Goal: Task Accomplishment & Management: Use online tool/utility

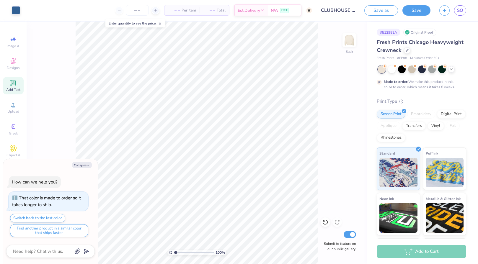
click at [13, 83] on icon at bounding box center [13, 83] width 6 height 6
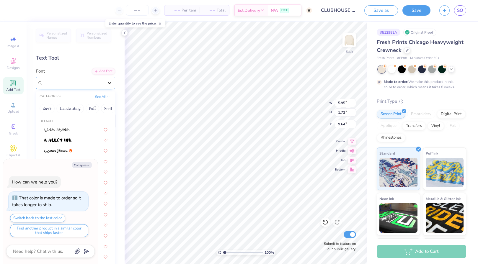
type textarea "x"
click at [111, 81] on icon at bounding box center [110, 83] width 6 height 6
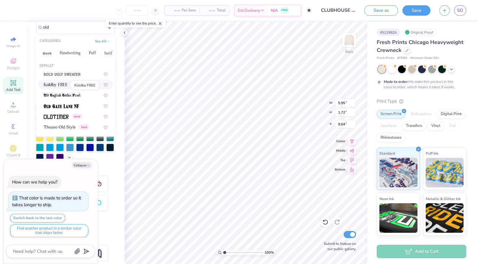
scroll to position [56, 0]
click at [57, 127] on img at bounding box center [60, 127] width 32 height 4
type input "old"
type textarea "x"
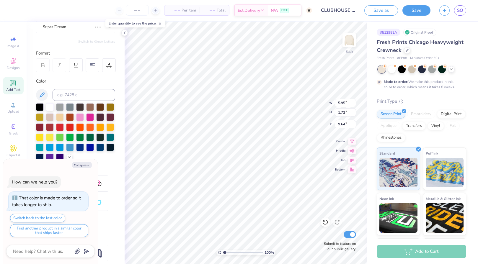
type textarea "x"
type input "7.19"
type input "1.76"
type input "9.62"
type textarea "x"
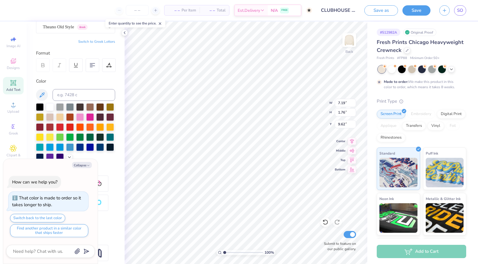
type textarea "E"
type textarea "x"
type textarea "ES"
type textarea "x"
type textarea "EST"
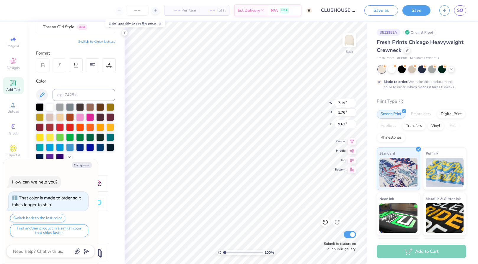
type textarea "x"
type textarea "EST."
type textarea "x"
type textarea "EST."
type textarea "x"
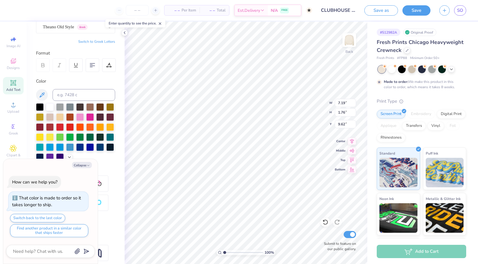
type textarea "EST. 1"
type textarea "x"
type textarea "EST. 19"
type textarea "x"
type textarea "EST. 191"
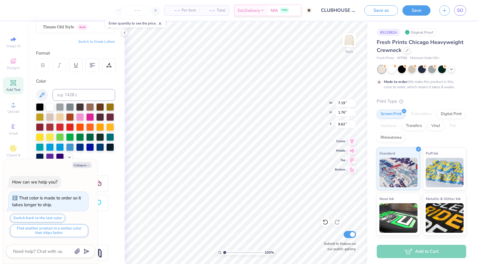
type textarea "x"
type textarea "EST. 1910"
type textarea "x"
type input "6.54"
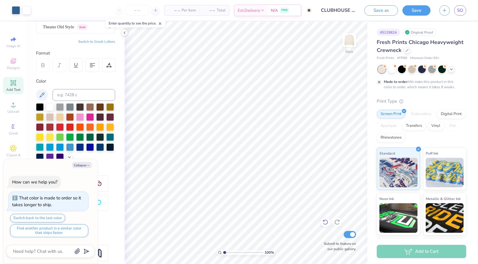
click at [325, 222] on icon at bounding box center [325, 222] width 6 height 6
type textarea "x"
type input "14.90"
click at [84, 164] on button "Collapse" at bounding box center [82, 165] width 20 height 6
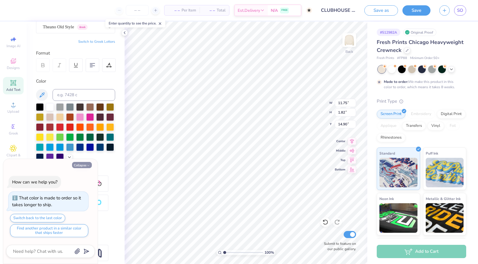
type textarea "x"
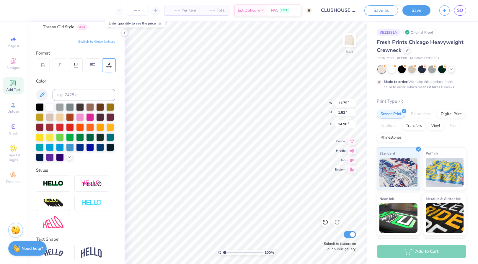
click at [115, 67] on div at bounding box center [109, 65] width 14 height 14
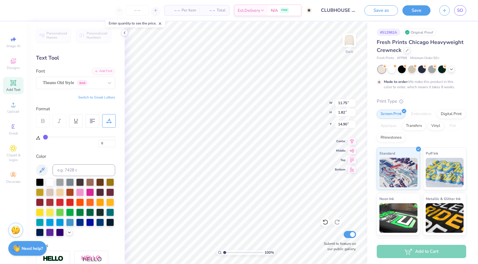
scroll to position [0, 0]
drag, startPoint x: 45, startPoint y: 137, endPoint x: 40, endPoint y: 138, distance: 5.3
click at [40, 138] on div "0" at bounding box center [76, 137] width 80 height 19
click at [113, 145] on input "0" at bounding box center [107, 143] width 18 height 7
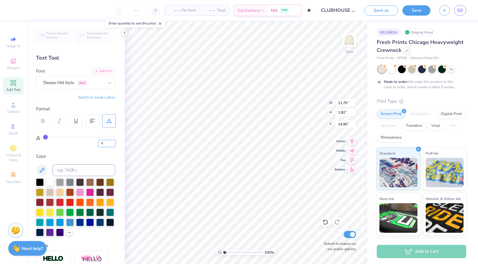
click at [113, 145] on input "0" at bounding box center [107, 143] width 18 height 7
click at [18, 86] on div "Add Text" at bounding box center [13, 85] width 21 height 17
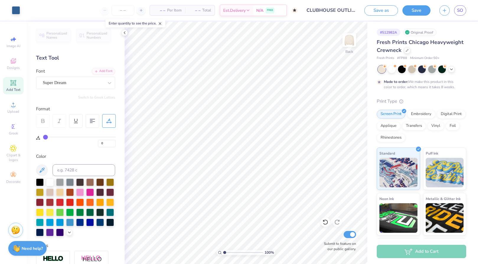
click at [340, 12] on input "CLUBHOUSE OUTLINE" at bounding box center [331, 10] width 58 height 12
click at [338, 11] on input "CLUBHOUSE OUTLINE" at bounding box center [331, 10] width 58 height 12
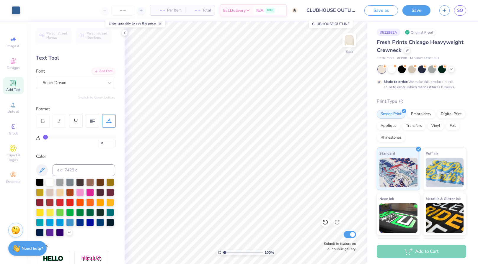
click at [338, 11] on input "CLUBHOUSE OUTLINE" at bounding box center [331, 10] width 58 height 12
click at [341, 11] on input "CLUBHOUSE OUTLINE" at bounding box center [331, 10] width 58 height 12
click at [334, 9] on input "CLUBHOUSE OUTLINE" at bounding box center [331, 10] width 58 height 12
click at [421, 11] on button "Save" at bounding box center [416, 9] width 28 height 10
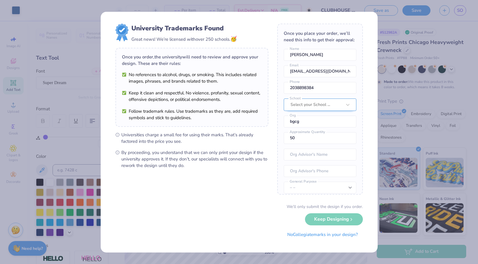
click at [323, 107] on div at bounding box center [315, 105] width 51 height 8
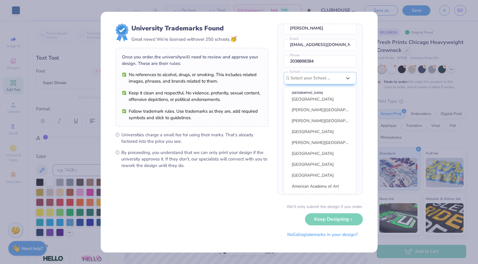
scroll to position [243, 0]
click at [274, 136] on form "University Trademarks Found Great news! We’re licensed with over 250 schools. 🥳…" at bounding box center [238, 132] width 247 height 217
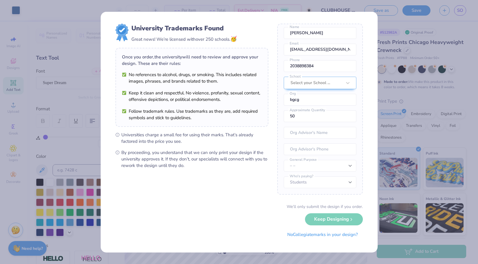
scroll to position [22, 0]
select select "Fundraising / Philanthropy event"
click at [311, 141] on div "Once you place your order, we’ll need this info to get their approval: Sarah Os…" at bounding box center [320, 109] width 86 height 171
type input "b"
click at [322, 234] on button "No Collegiate marks in your design?" at bounding box center [322, 233] width 81 height 12
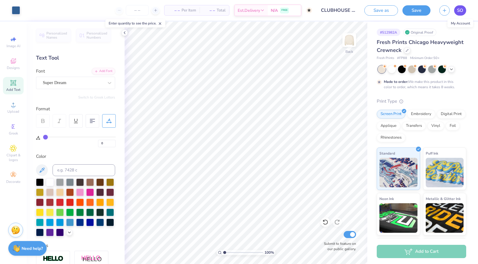
click at [456, 9] on link "SO" at bounding box center [460, 10] width 12 height 10
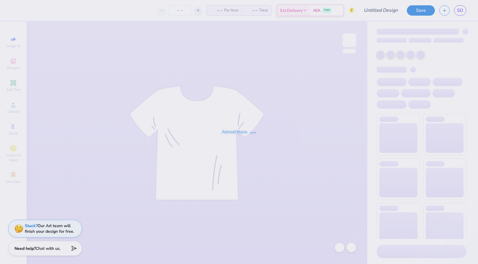
type input "bgcg hoodie cute"
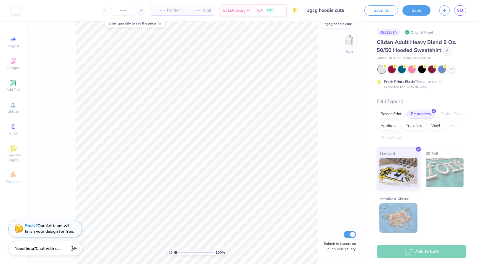
click at [334, 10] on input "bgcg hoodie cute" at bounding box center [331, 10] width 58 height 12
click at [327, 11] on input "bgcg hoodie cute" at bounding box center [331, 10] width 58 height 12
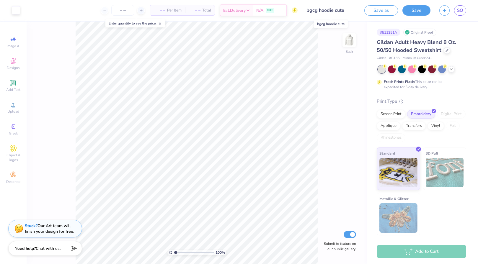
click at [327, 11] on input "bgcg hoodie cute" at bounding box center [331, 10] width 58 height 12
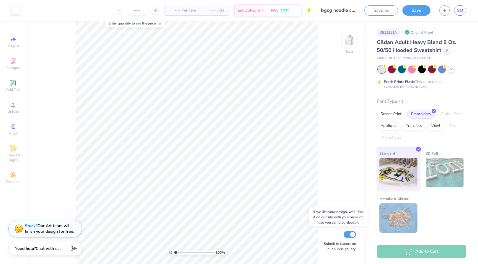
click at [349, 233] on input "Submit to feature on our public gallery." at bounding box center [350, 234] width 12 height 7
checkbox input "false"
click at [338, 9] on input "bgcg hoodie cute" at bounding box center [331, 10] width 58 height 12
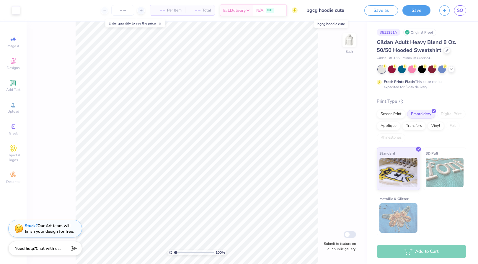
click at [333, 12] on input "bgcg hoodie cute" at bounding box center [331, 10] width 58 height 12
click at [331, 12] on input "bgcg hoodie cute" at bounding box center [331, 10] width 58 height 12
drag, startPoint x: 331, startPoint y: 12, endPoint x: 323, endPoint y: 12, distance: 8.3
click at [323, 12] on input "bgcg hoodie cute" at bounding box center [331, 10] width 58 height 12
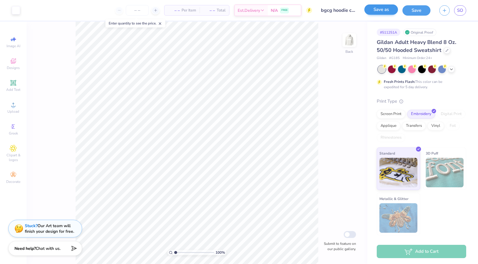
click at [385, 8] on button "Save as" at bounding box center [381, 9] width 34 height 10
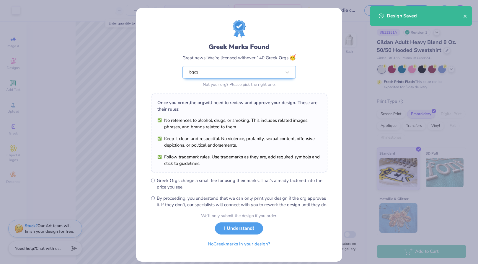
click at [339, 14] on div "Greek Marks Found Great news! We’re licensed with over 140 Greek Orgs. 🥳 bgcg N…" at bounding box center [239, 135] width 206 height 254
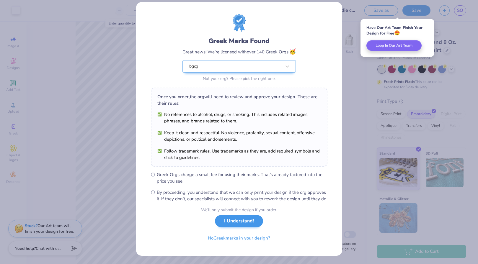
scroll to position [12, 0]
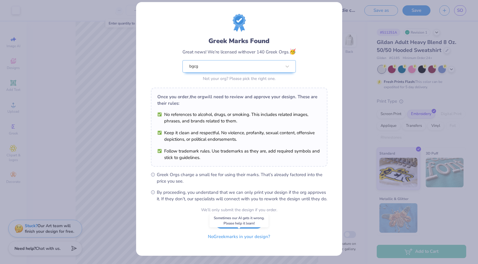
click at [243, 236] on button "No Greek marks in your design?" at bounding box center [239, 237] width 72 height 12
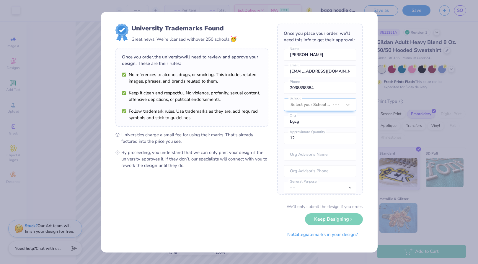
scroll to position [0, 0]
click at [315, 235] on button "No Collegiate marks in your design?" at bounding box center [322, 233] width 81 height 12
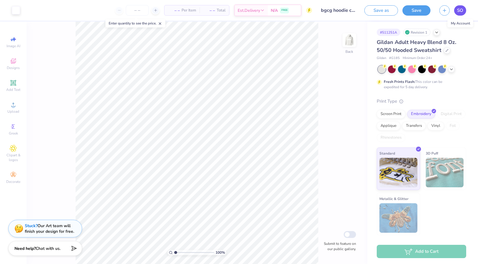
click at [463, 9] on span "SO" at bounding box center [460, 10] width 6 height 7
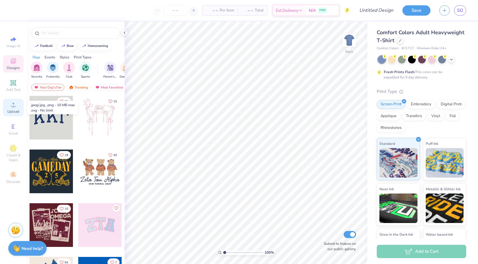
click at [13, 108] on circle at bounding box center [13, 106] width 3 height 3
click at [348, 235] on input "Submit to feature on our public gallery." at bounding box center [350, 234] width 12 height 7
checkbox input "false"
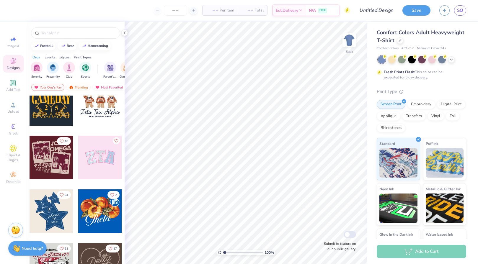
scroll to position [89, 0]
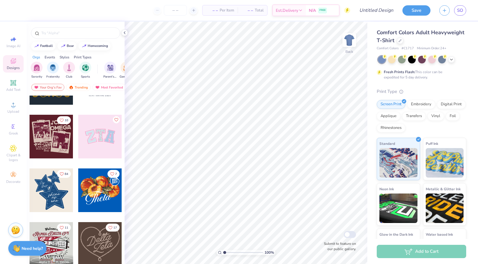
click at [101, 179] on div at bounding box center [100, 191] width 44 height 44
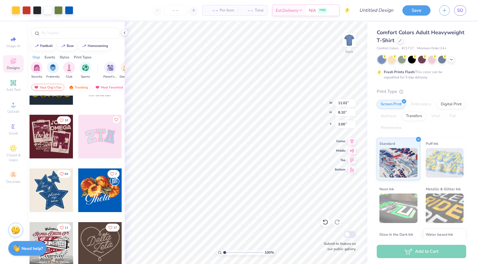
click at [48, 145] on div at bounding box center [239, 132] width 478 height 264
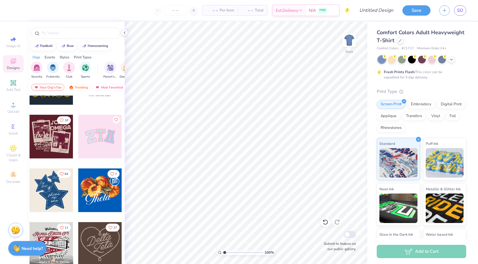
click at [64, 143] on div at bounding box center [52, 137] width 44 height 44
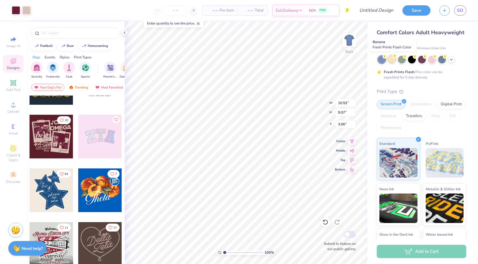
click at [393, 59] on div at bounding box center [392, 59] width 8 height 8
click at [452, 59] on icon at bounding box center [451, 59] width 5 height 5
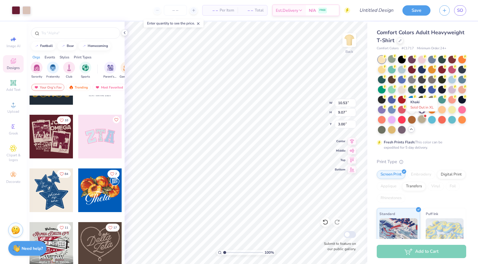
click at [424, 120] on div at bounding box center [422, 119] width 8 height 8
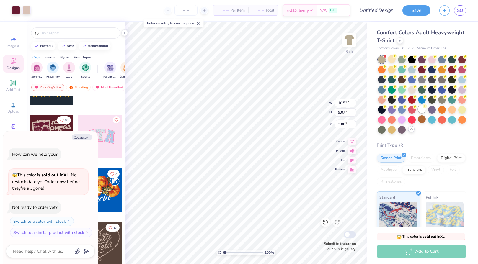
click at [421, 109] on div at bounding box center [422, 109] width 8 height 8
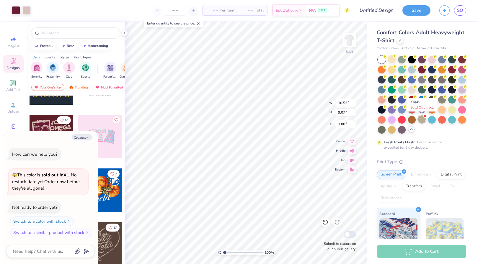
click at [424, 120] on div at bounding box center [422, 119] width 8 height 8
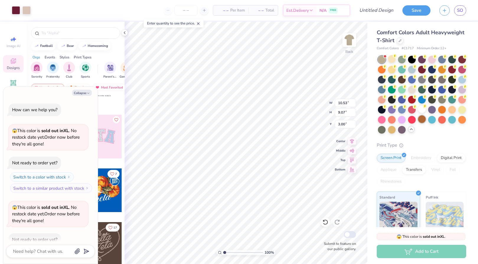
scroll to position [31, 0]
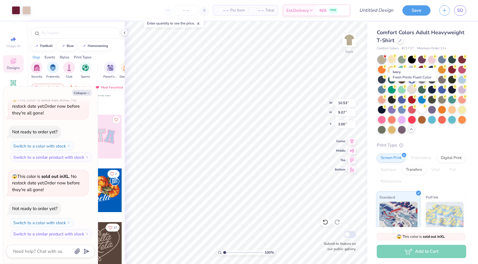
click at [411, 89] on div at bounding box center [412, 89] width 8 height 8
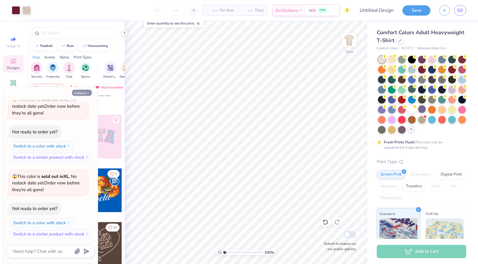
click at [85, 94] on button "Collapse" at bounding box center [82, 93] width 20 height 6
type textarea "x"
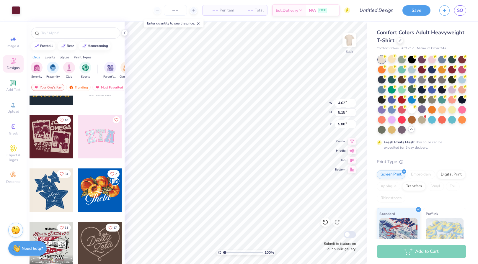
type input "5.57"
type input "1.39"
type input "4.45"
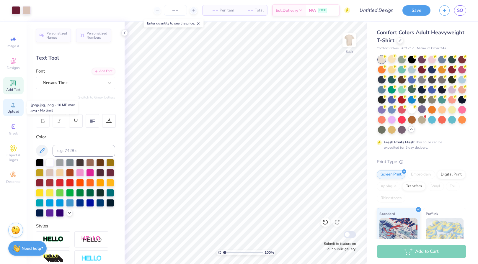
click at [16, 104] on icon at bounding box center [13, 104] width 7 height 7
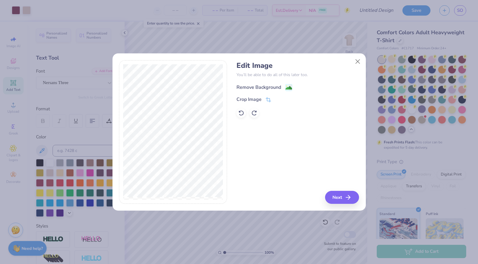
click at [248, 88] on div "Remove Background" at bounding box center [258, 87] width 45 height 7
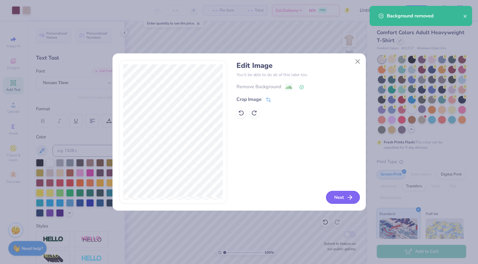
click at [344, 195] on button "Next" at bounding box center [343, 197] width 34 height 13
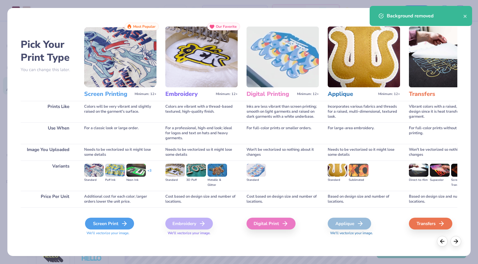
click at [107, 227] on div "Screen Print" at bounding box center [109, 224] width 49 height 12
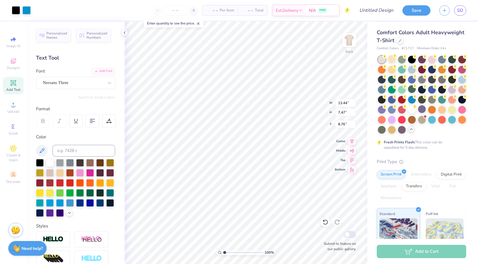
type input "8.61"
type input "4.79"
type input "6.34"
type input "3.52"
type input "2.00"
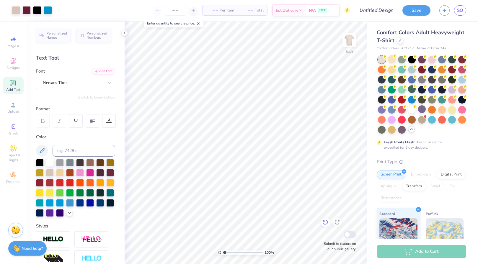
click at [326, 223] on icon at bounding box center [325, 222] width 6 height 6
click at [10, 107] on icon at bounding box center [13, 104] width 7 height 7
